Goal: Task Accomplishment & Management: Manage account settings

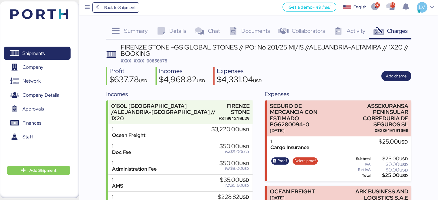
click at [130, 6] on span "Back to Shipments" at bounding box center [120, 7] width 33 height 7
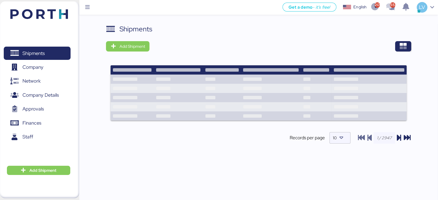
click at [421, 47] on div "Shipments Add Shipment Records per page 10" at bounding box center [258, 119] width 359 height 191
click at [401, 53] on div "Shipments Add Shipment Records per page 10" at bounding box center [258, 89] width 305 height 130
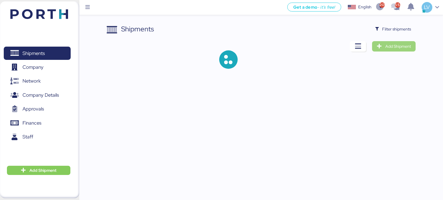
click at [402, 47] on span "Add Shipment" at bounding box center [398, 46] width 26 height 7
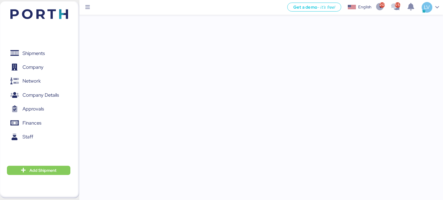
drag, startPoint x: 402, startPoint y: 47, endPoint x: 379, endPoint y: 19, distance: 35.6
click at [385, 24] on div "Get a demo - it’s free! Get a demo English Inglés English 2067 554 LV Shipments…" at bounding box center [221, 100] width 443 height 200
click at [22, 18] on img at bounding box center [39, 14] width 58 height 10
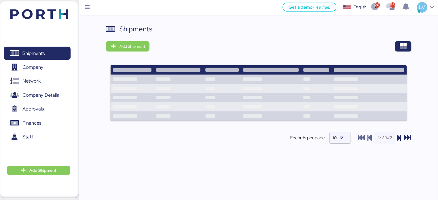
click at [412, 47] on div "Shipments Add Shipment Records per page 10" at bounding box center [258, 119] width 359 height 191
click at [404, 41] on span "button" at bounding box center [403, 46] width 16 height 10
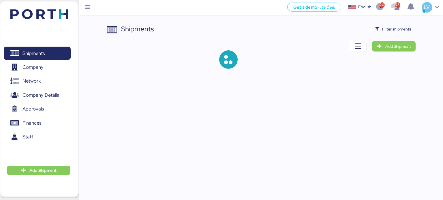
click at [402, 34] on div "Shipments Filter shipments Add Shipment" at bounding box center [261, 51] width 309 height 54
click at [395, 31] on span "Filter shipments" at bounding box center [396, 29] width 29 height 7
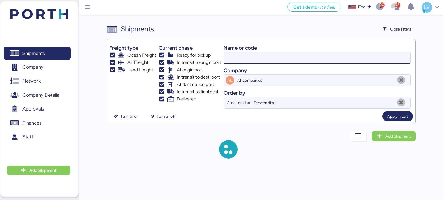
click at [347, 52] on input at bounding box center [317, 58] width 186 height 12
paste input "A0050768"
type input "A0050768"
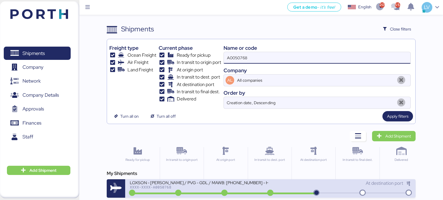
click at [266, 182] on div "LOXSON - [PERSON_NAME] / PVG - GDL / MAWB: [PHONE_NUMBER] - HAWB: LXN25040249" at bounding box center [199, 182] width 138 height 5
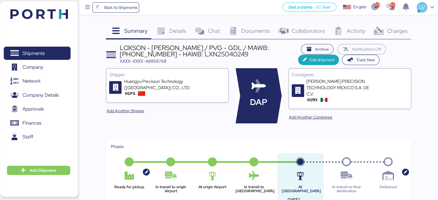
click at [346, 31] on div "Activity 0" at bounding box center [349, 32] width 40 height 16
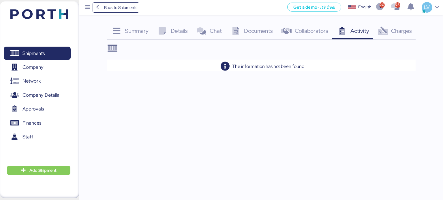
click at [389, 29] on div "Charges 0" at bounding box center [394, 32] width 43 height 16
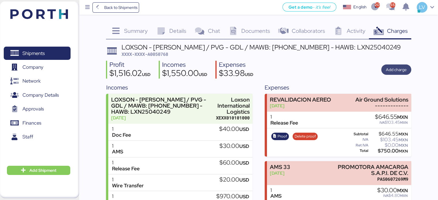
click at [395, 69] on span "Add charge" at bounding box center [396, 69] width 21 height 7
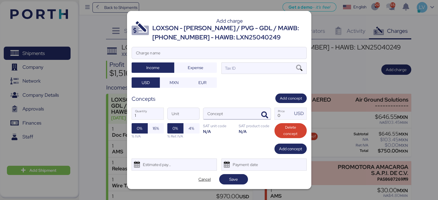
click at [254, 116] on input "Concept" at bounding box center [230, 114] width 54 height 12
click at [260, 116] on span "button" at bounding box center [265, 115] width 12 height 12
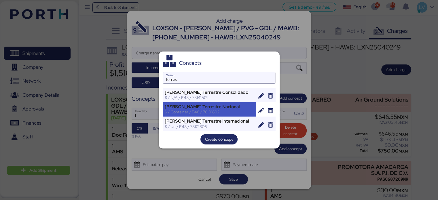
type input "terres"
click at [218, 104] on div "[PERSON_NAME] Terrestre Nacional" at bounding box center [210, 106] width 90 height 5
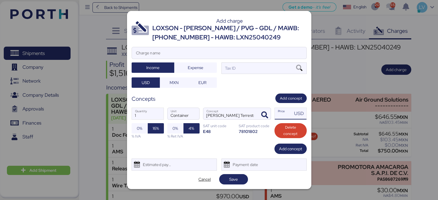
click at [290, 118] on input "Price USD" at bounding box center [284, 114] width 18 height 12
type input "15950"
click at [206, 68] on span "Expense" at bounding box center [195, 68] width 33 height 8
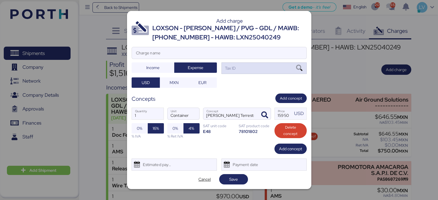
click at [252, 69] on div "Tax ID" at bounding box center [264, 69] width 85 height 12
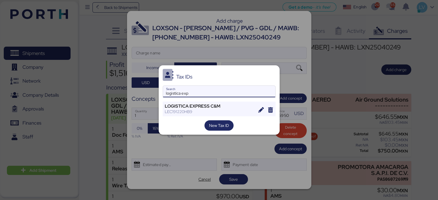
type input "logistica exp"
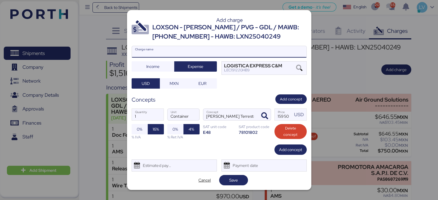
click at [164, 57] on input "Charge name" at bounding box center [219, 52] width 175 height 12
paste input "A 30979"
type input "TERRESTRE A 30979"
click at [176, 87] on span "MXN" at bounding box center [174, 83] width 9 height 7
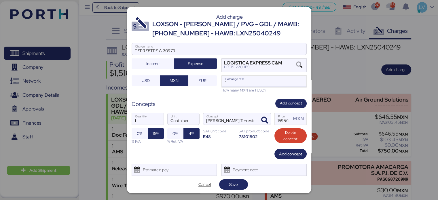
click at [282, 77] on input "1" at bounding box center [264, 82] width 85 height 12
paste input "18.5803"
type input "18.5803"
click at [168, 169] on div "Estimated payment date" at bounding box center [156, 170] width 34 height 12
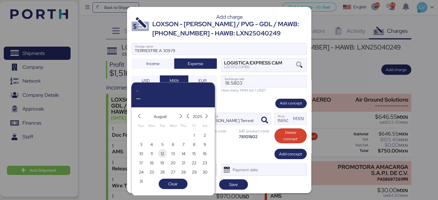
click at [164, 153] on span "12" at bounding box center [162, 153] width 3 height 7
type input "[DATE]"
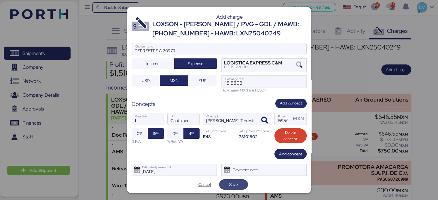
click at [234, 182] on span "Save" at bounding box center [233, 184] width 9 height 7
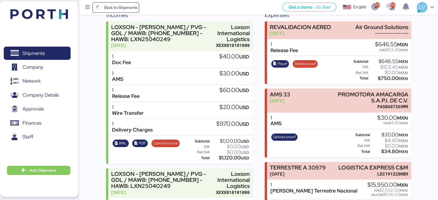
scroll to position [119, 0]
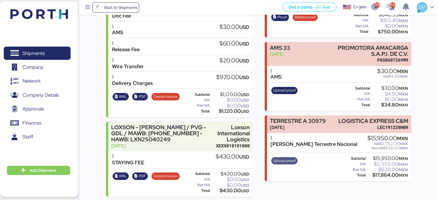
click at [289, 161] on span "Upload proof" at bounding box center [284, 161] width 23 height 6
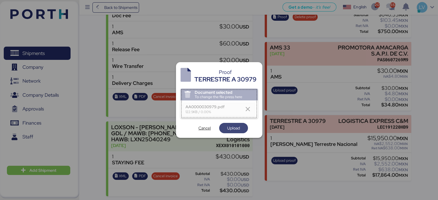
click at [240, 131] on span "Upload" at bounding box center [233, 128] width 13 height 7
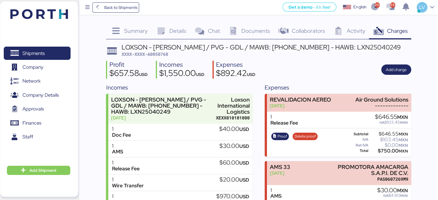
scroll to position [119, 0]
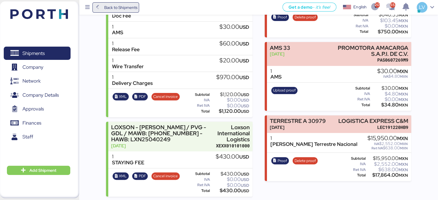
click at [112, 9] on span "Back to Shipments" at bounding box center [120, 7] width 33 height 7
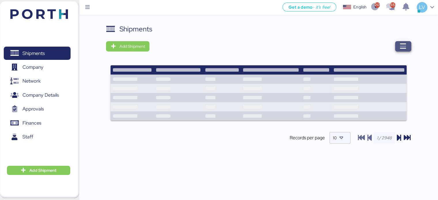
click at [403, 49] on icon "button" at bounding box center [403, 46] width 7 height 7
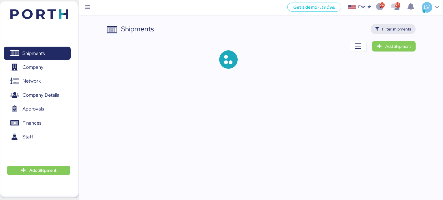
click at [399, 31] on span "Filter shipments" at bounding box center [396, 29] width 29 height 7
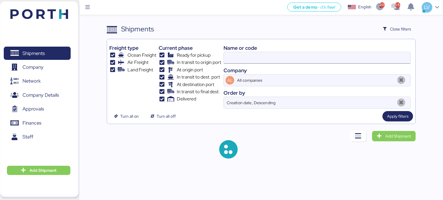
click at [343, 56] on input at bounding box center [317, 58] width 186 height 12
paste input "A0051285"
type input "A0051285"
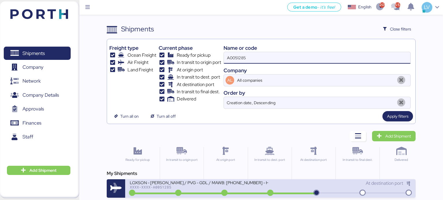
click at [202, 187] on div "XXXX-XXXX-A0051285" at bounding box center [199, 187] width 138 height 4
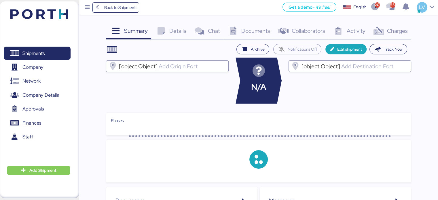
click at [398, 30] on span "Charges" at bounding box center [397, 30] width 21 height 7
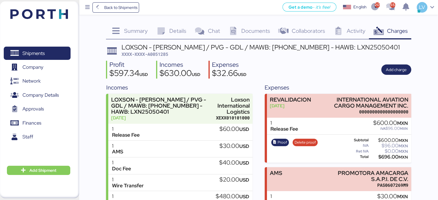
scroll to position [40, 0]
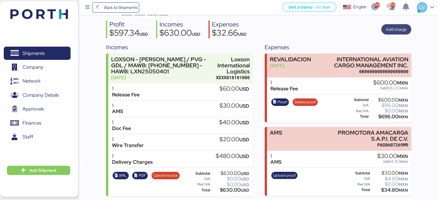
click at [391, 32] on span "Add charge" at bounding box center [396, 29] width 21 height 7
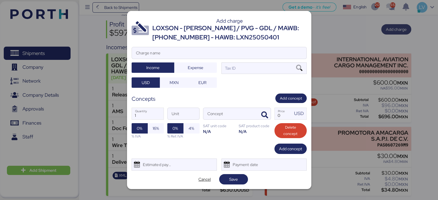
scroll to position [0, 0]
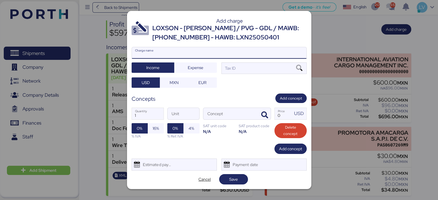
click at [286, 52] on input "Charge name" at bounding box center [219, 53] width 175 height 12
type input "TERRESTRE"
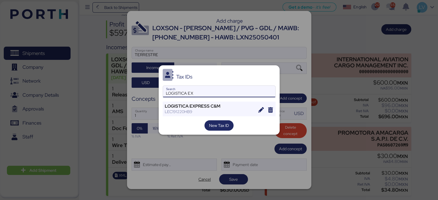
type input "LOGISTICA EX"
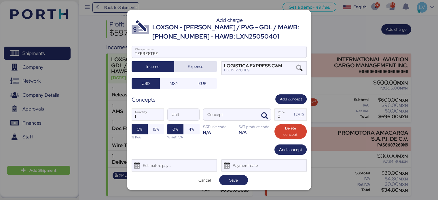
click at [200, 71] on span "Expense" at bounding box center [195, 66] width 43 height 10
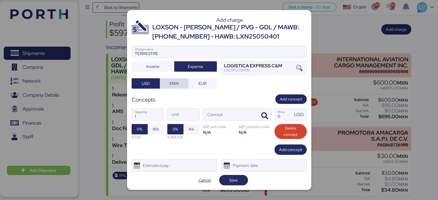
click at [171, 82] on span "MXN" at bounding box center [174, 83] width 9 height 7
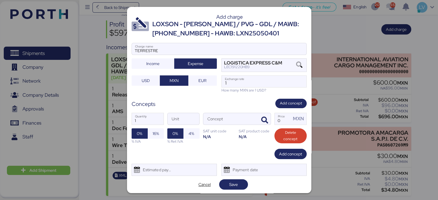
click at [226, 90] on div "How many MXN are 1 USD?" at bounding box center [264, 90] width 85 height 5
click at [233, 80] on input "1" at bounding box center [264, 82] width 85 height 12
paste input "8.5803"
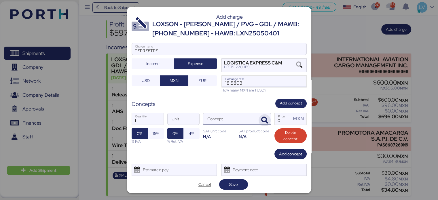
type input "18.5803"
click at [259, 116] on span "button" at bounding box center [265, 120] width 12 height 12
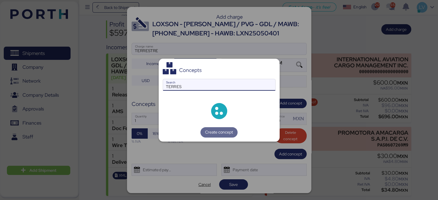
type input "TERRES"
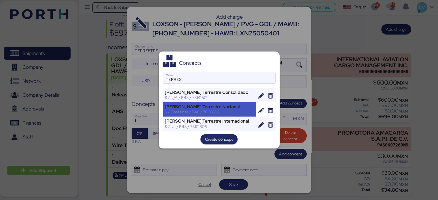
click at [204, 104] on div "[PERSON_NAME] Terrestre Nacional" at bounding box center [210, 106] width 90 height 5
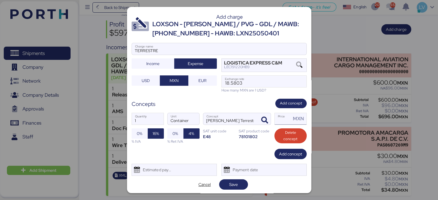
click at [283, 119] on input "Price MXN" at bounding box center [283, 119] width 17 height 12
type input "6600"
click at [181, 168] on div "Estimated payment date" at bounding box center [174, 170] width 85 height 12
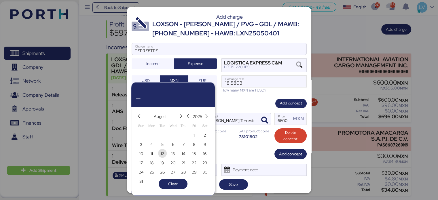
click at [162, 152] on span "12" at bounding box center [162, 153] width 3 height 7
type input "[DATE]"
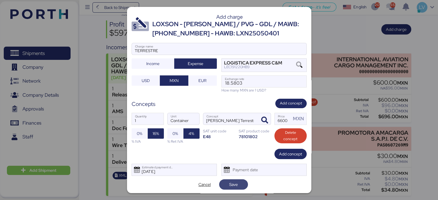
click at [234, 183] on span "Save" at bounding box center [233, 184] width 9 height 7
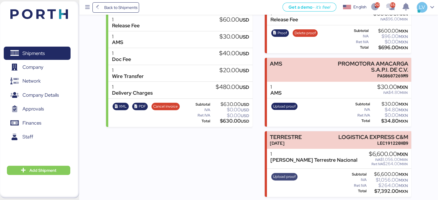
scroll to position [109, 0]
click at [285, 180] on div "Upload proof" at bounding box center [284, 183] width 30 height 24
click at [287, 174] on span "Upload proof" at bounding box center [284, 177] width 23 height 6
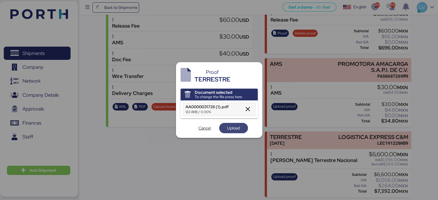
click at [239, 128] on span "Upload" at bounding box center [233, 128] width 13 height 7
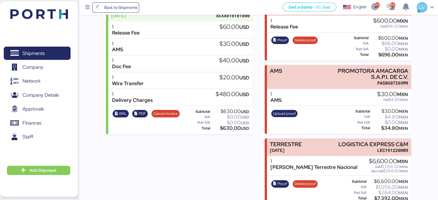
scroll to position [109, 0]
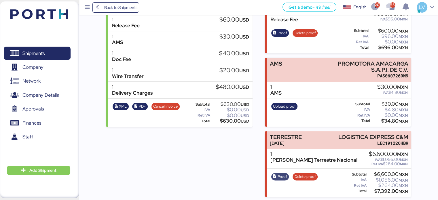
click at [278, 176] on span "Proof" at bounding box center [283, 177] width 10 height 6
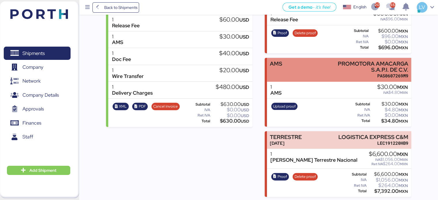
scroll to position [0, 0]
